Goal: Information Seeking & Learning: Find specific fact

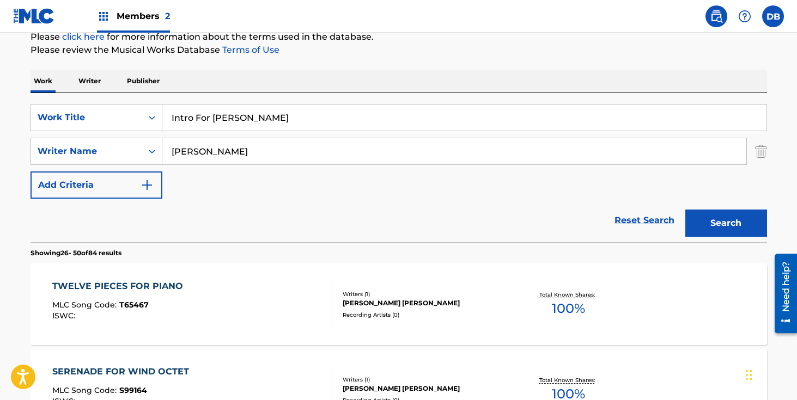
scroll to position [120, 0]
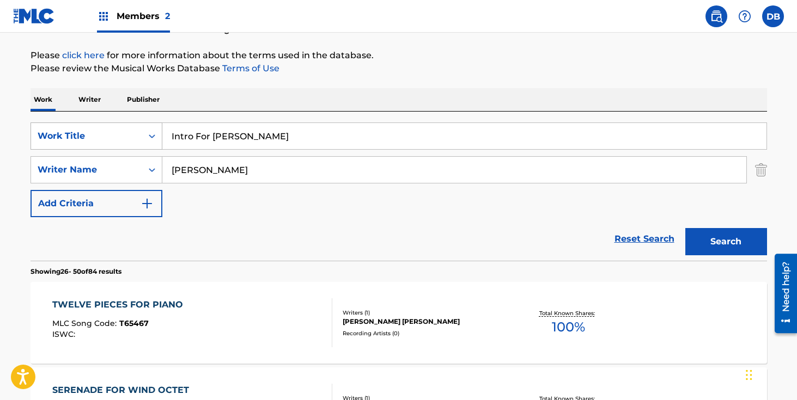
drag, startPoint x: 254, startPoint y: 143, endPoint x: 148, endPoint y: 141, distance: 106.8
click at [144, 141] on div "SearchWithCriteriadcbcdf63-0669-4e0c-8c1a-b43ceb039e2f Work Title Intro For [PE…" at bounding box center [399, 136] width 737 height 27
type input "fandango"
click at [709, 241] on button "Search" at bounding box center [726, 241] width 82 height 27
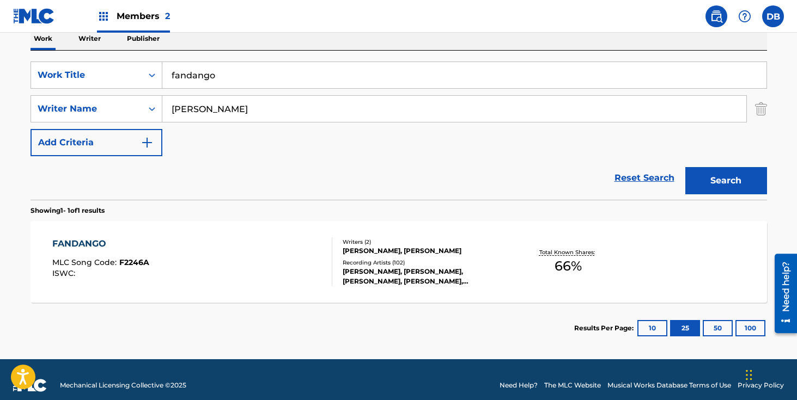
scroll to position [192, 0]
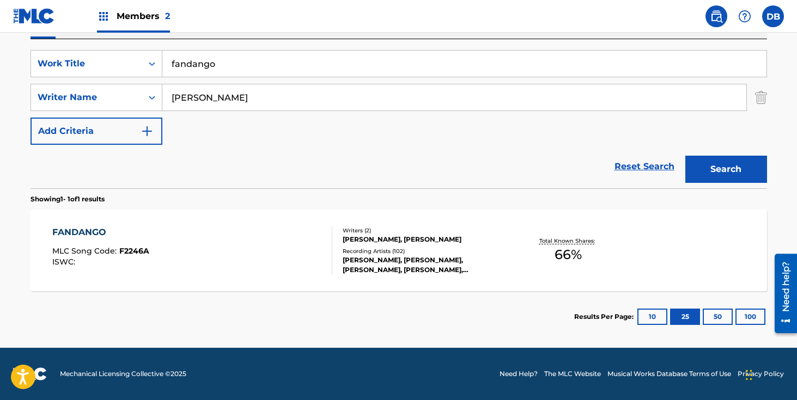
click at [411, 243] on div "[PERSON_NAME], [PERSON_NAME]" at bounding box center [425, 240] width 165 height 10
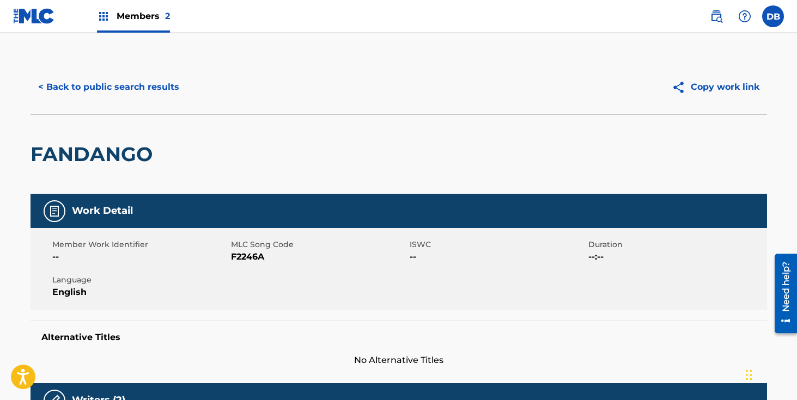
click at [144, 88] on button "< Back to public search results" at bounding box center [109, 87] width 156 height 27
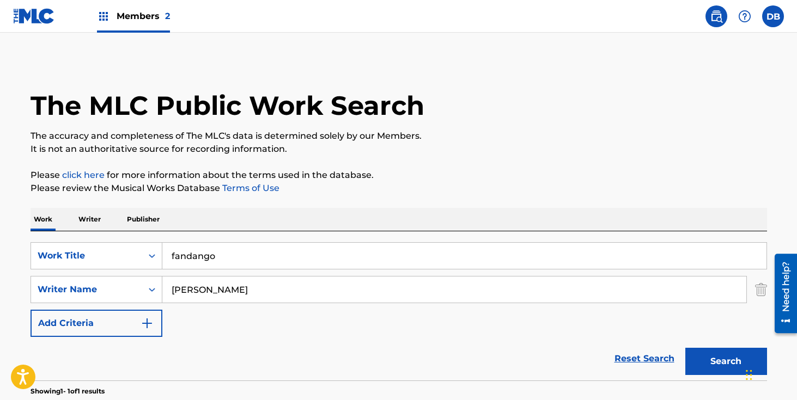
scroll to position [130, 0]
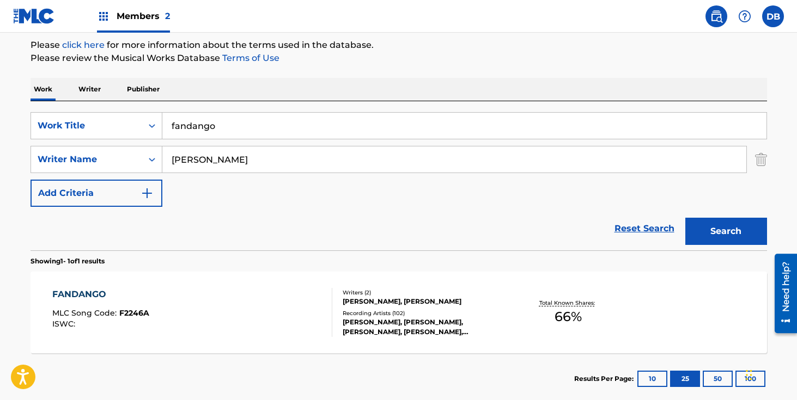
click at [240, 129] on input "fandango" at bounding box center [464, 126] width 604 height 26
click at [685, 218] on button "Search" at bounding box center [726, 231] width 82 height 27
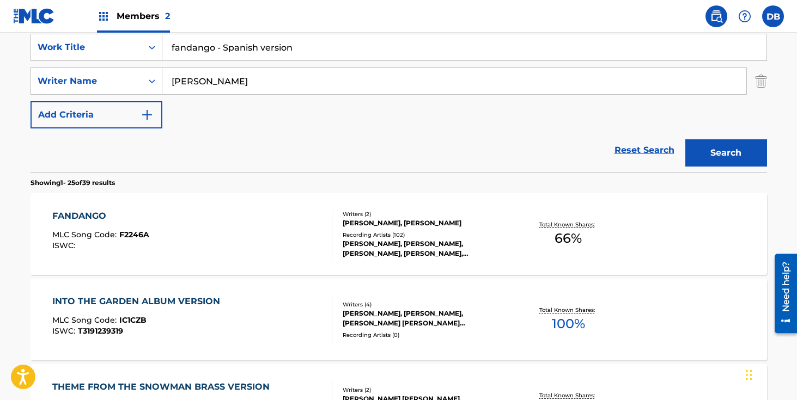
scroll to position [208, 0]
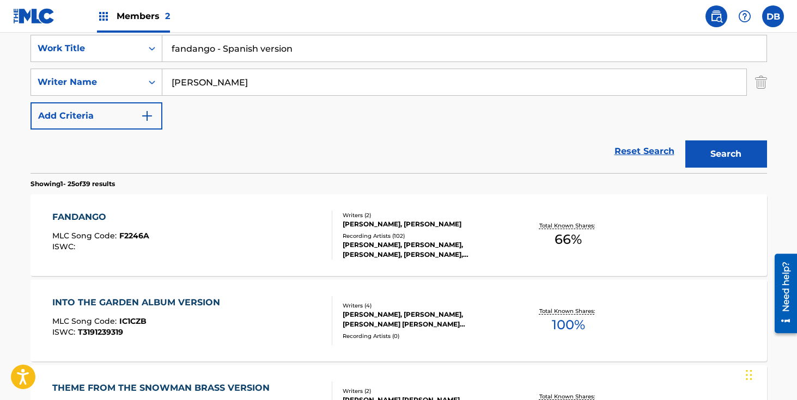
drag, startPoint x: 315, startPoint y: 50, endPoint x: 164, endPoint y: 50, distance: 151.4
click at [164, 50] on input "fandango - Spanish version" at bounding box center [464, 48] width 604 height 26
type input "till [DEMOGRAPHIC_DATA] comes"
click at [731, 153] on button "Search" at bounding box center [726, 154] width 82 height 27
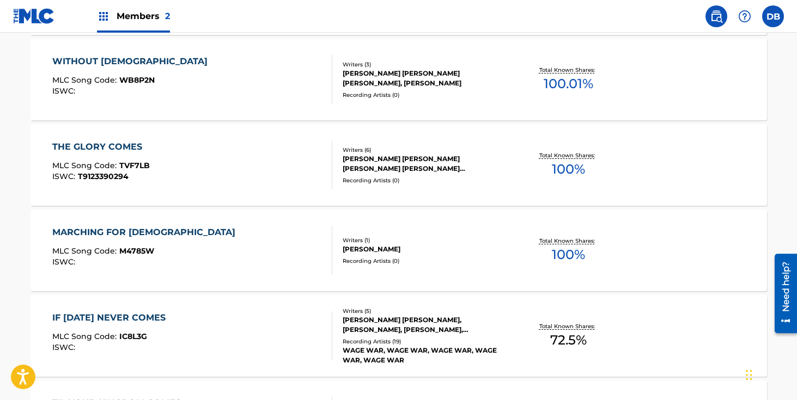
scroll to position [717, 0]
